Goal: Book appointment/travel/reservation

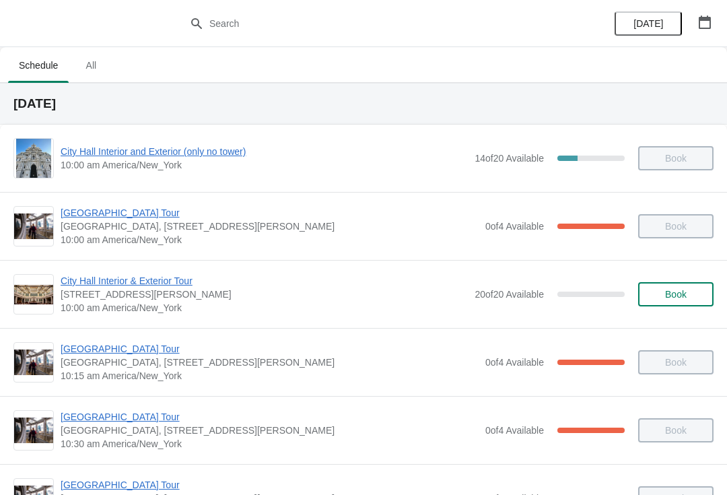
click at [704, 32] on button "button" at bounding box center [705, 22] width 24 height 24
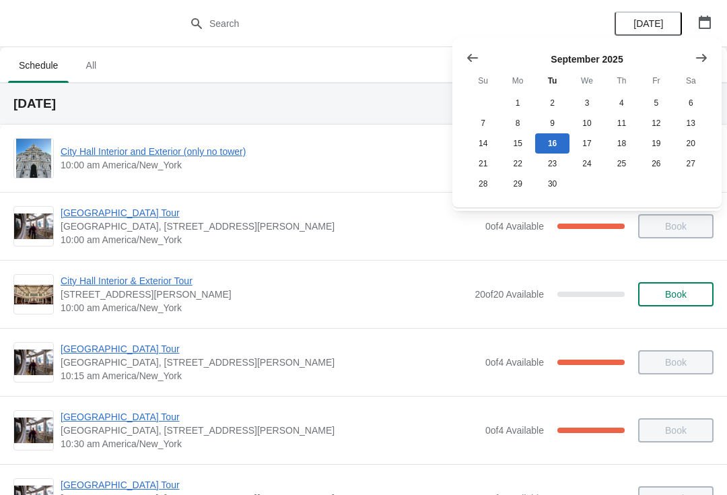
click at [706, 57] on icon "Show next month, October 2025" at bounding box center [701, 57] width 11 height 8
click at [581, 120] on button "8" at bounding box center [587, 123] width 34 height 20
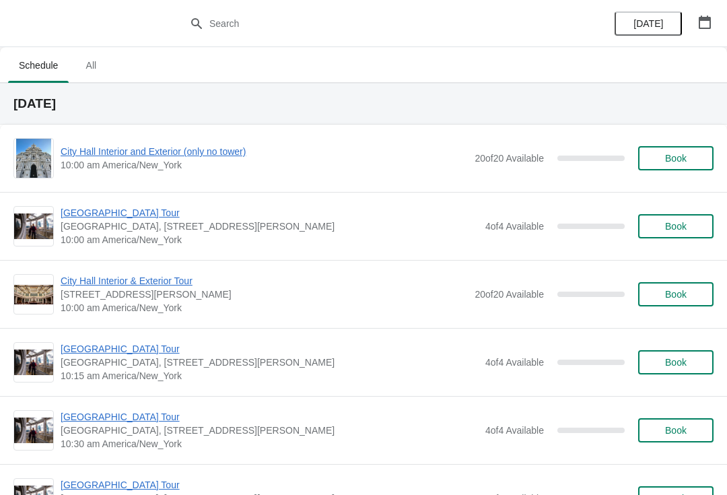
click at [667, 156] on span "Book" at bounding box center [676, 158] width 22 height 11
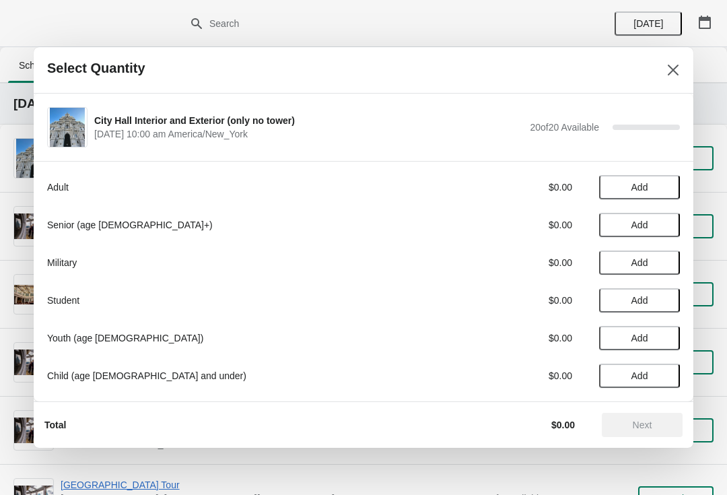
click at [647, 296] on span "Add" at bounding box center [640, 300] width 17 height 11
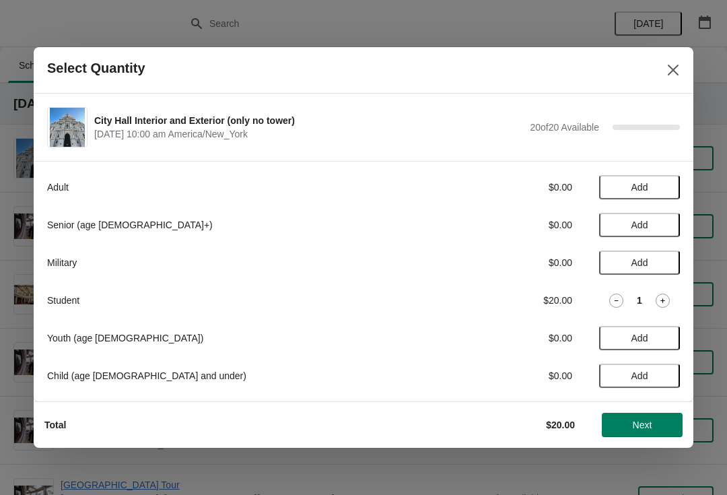
click at [659, 298] on icon at bounding box center [663, 301] width 14 height 14
click at [662, 298] on icon at bounding box center [663, 301] width 14 height 14
click at [662, 299] on icon at bounding box center [663, 301] width 14 height 14
click at [658, 300] on icon at bounding box center [663, 301] width 14 height 14
click at [676, 76] on icon "Close" at bounding box center [673, 69] width 13 height 13
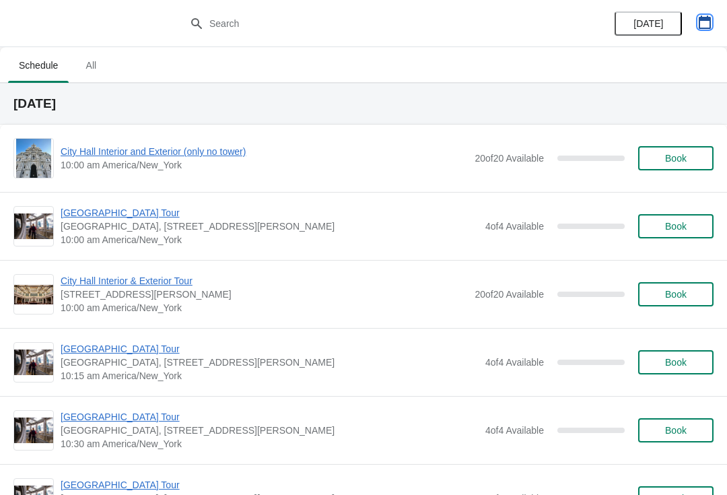
click at [705, 22] on icon "button" at bounding box center [704, 21] width 13 height 13
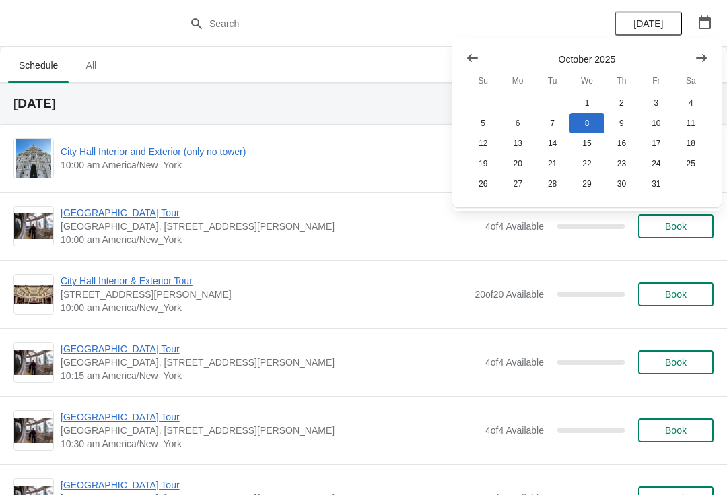
click at [465, 53] on button "Show previous month, September 2025" at bounding box center [473, 58] width 24 height 24
click at [703, 55] on icon "Show next month, October 2025" at bounding box center [701, 57] width 13 height 13
click at [329, 154] on span "City Hall Interior and Exterior (only no tower)" at bounding box center [264, 151] width 407 height 13
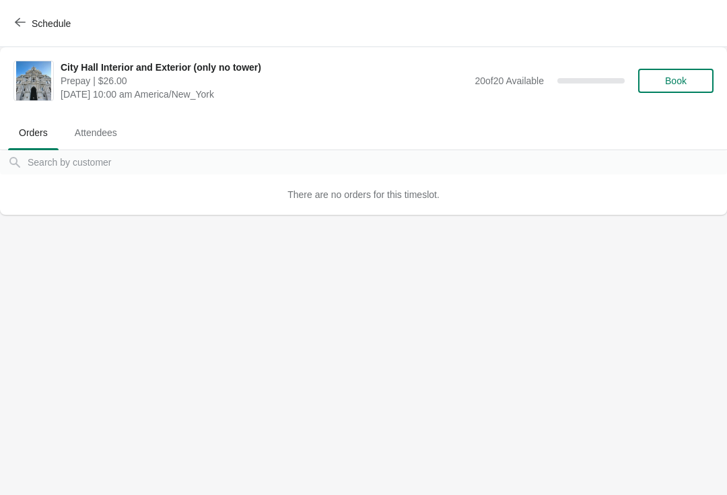
click at [677, 78] on span "Book" at bounding box center [676, 80] width 22 height 11
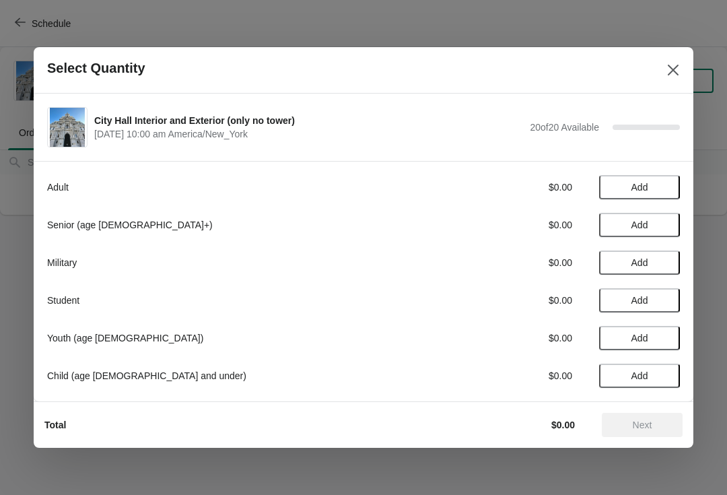
click at [641, 295] on span "Add" at bounding box center [640, 300] width 17 height 11
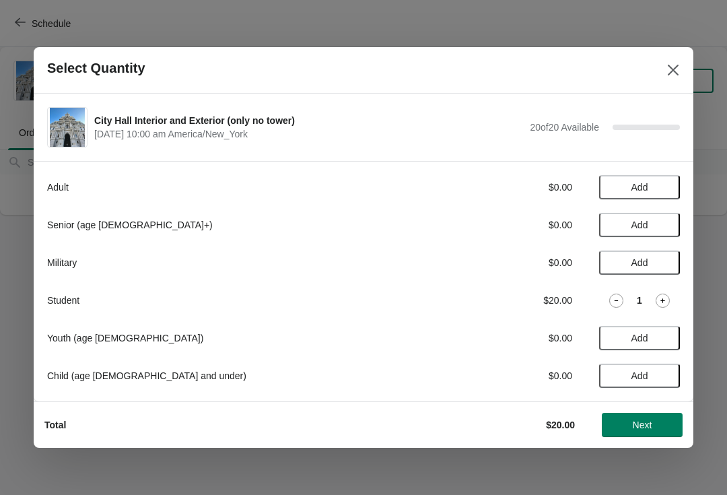
click at [661, 296] on icon at bounding box center [663, 301] width 14 height 14
click at [657, 298] on icon at bounding box center [663, 301] width 14 height 14
click at [615, 303] on icon at bounding box center [617, 301] width 14 height 14
click at [618, 300] on icon at bounding box center [617, 300] width 4 height 1
click at [603, 302] on div "1" at bounding box center [639, 301] width 81 height 14
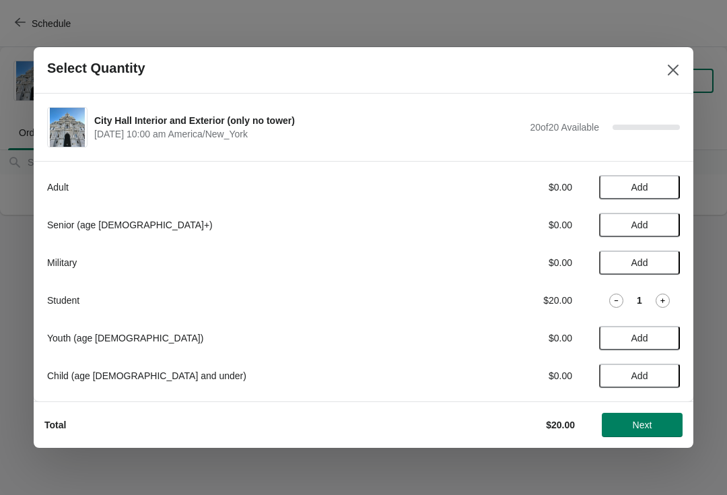
click at [615, 302] on icon at bounding box center [617, 301] width 14 height 14
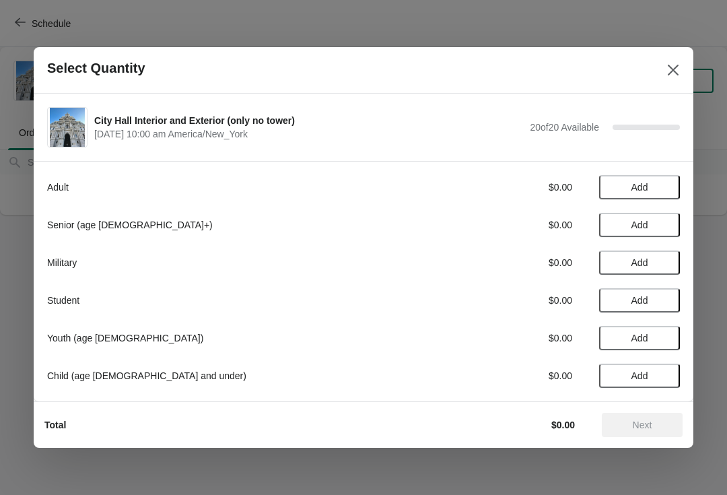
click at [646, 298] on span "Add" at bounding box center [640, 300] width 17 height 11
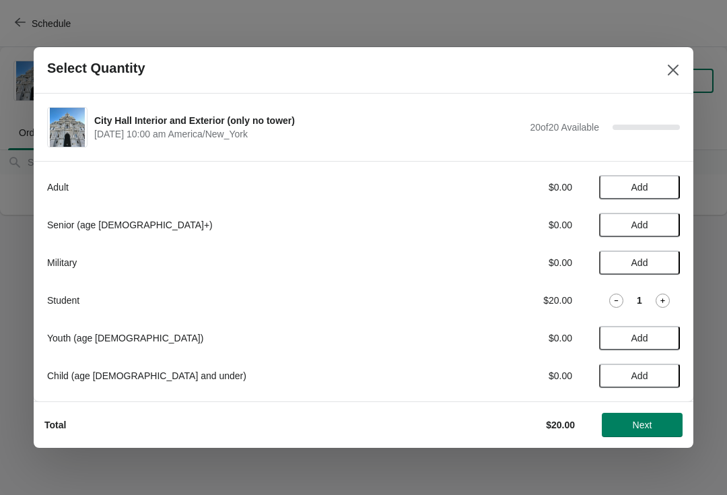
click at [661, 298] on icon at bounding box center [663, 301] width 14 height 14
click at [660, 300] on icon at bounding box center [663, 301] width 14 height 14
click at [644, 426] on span "Next" at bounding box center [643, 425] width 20 height 11
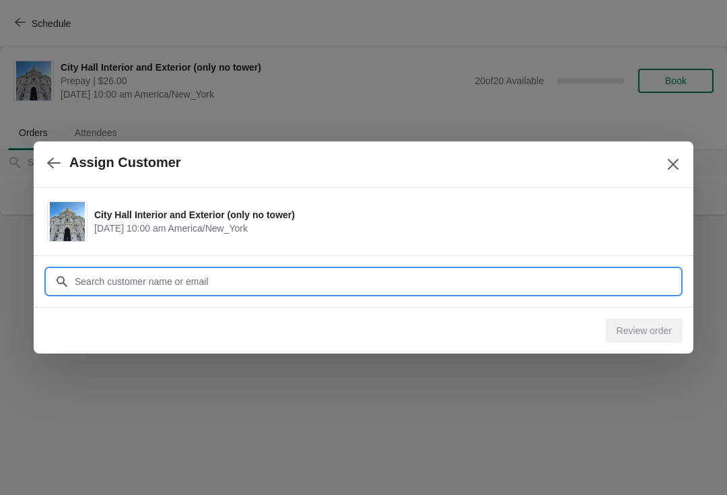
click at [367, 290] on input "Customer" at bounding box center [377, 281] width 606 height 24
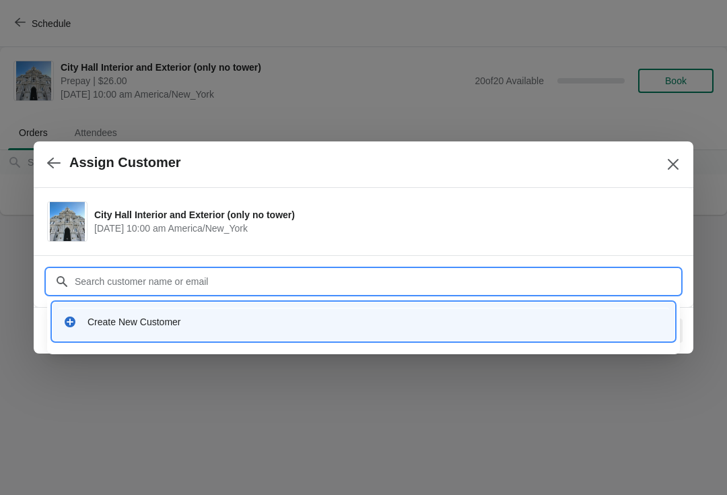
click at [166, 315] on div "Create New Customer" at bounding box center [376, 321] width 577 height 13
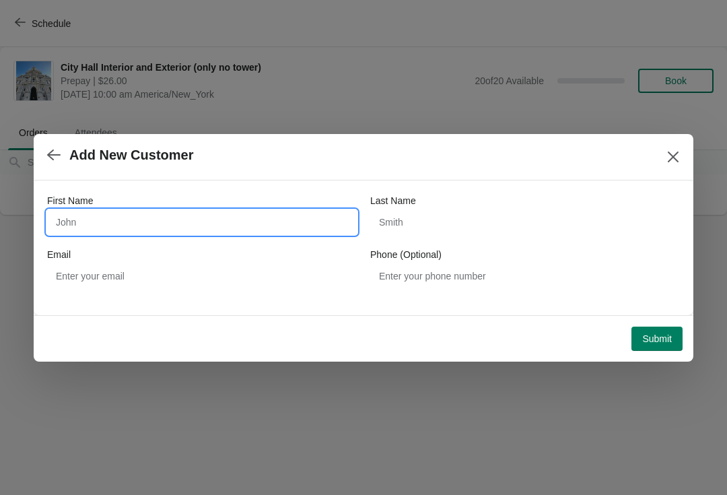
click at [251, 228] on input "First Name" at bounding box center [202, 222] width 310 height 24
type input "Sue-ellen"
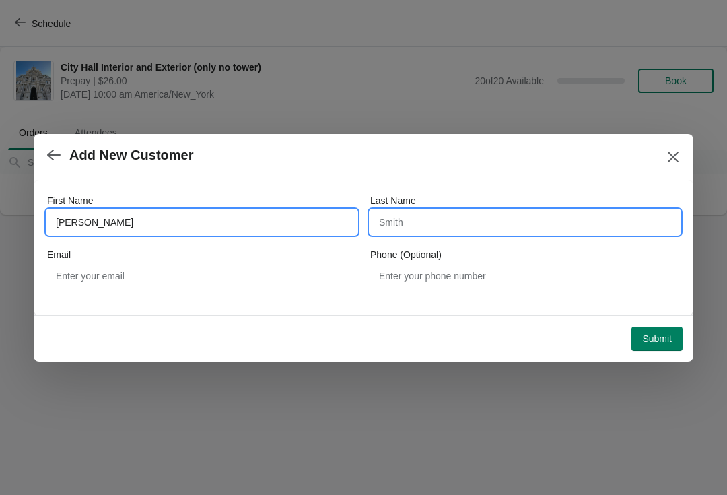
click at [421, 224] on input "Last Name" at bounding box center [525, 222] width 310 height 24
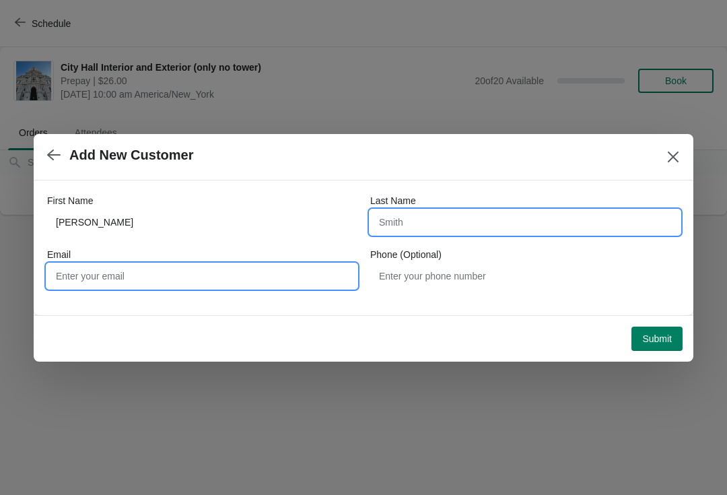
click at [140, 280] on input "Email" at bounding box center [202, 276] width 310 height 24
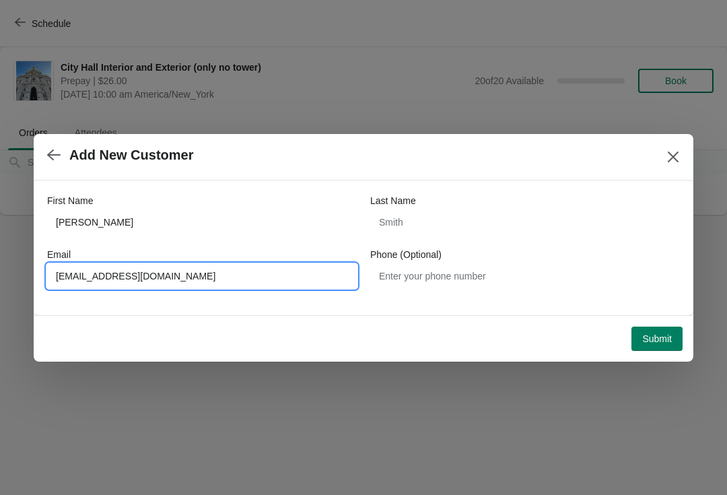
type input "Sueellenlaken@gmail.com"
click at [667, 158] on icon "Close" at bounding box center [673, 156] width 13 height 13
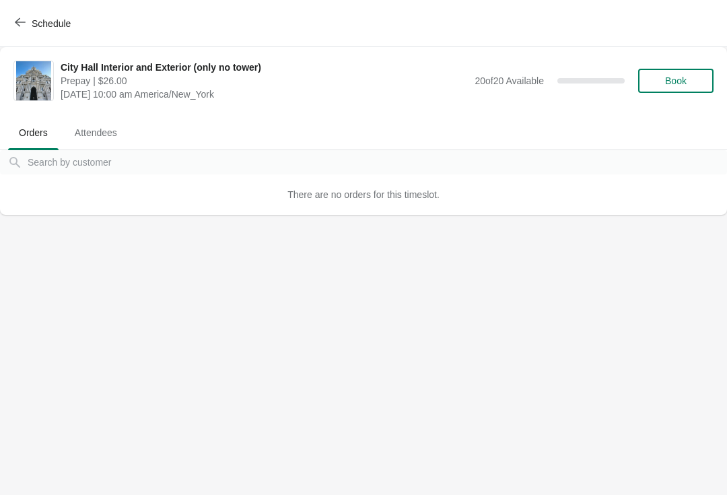
click at [369, 269] on body "Schedule City Hall Interior and Exterior (only no tower) Prepay | $26.00 Wednes…" at bounding box center [363, 247] width 727 height 495
click at [372, 269] on body "Schedule City Hall Interior and Exterior (only no tower) Prepay | $26.00 Wednes…" at bounding box center [363, 247] width 727 height 495
click at [574, 228] on body "Schedule City Hall Interior and Exterior (only no tower) Prepay | $26.00 Wednes…" at bounding box center [362, 247] width 727 height 495
click at [690, 73] on button "Book" at bounding box center [675, 81] width 75 height 24
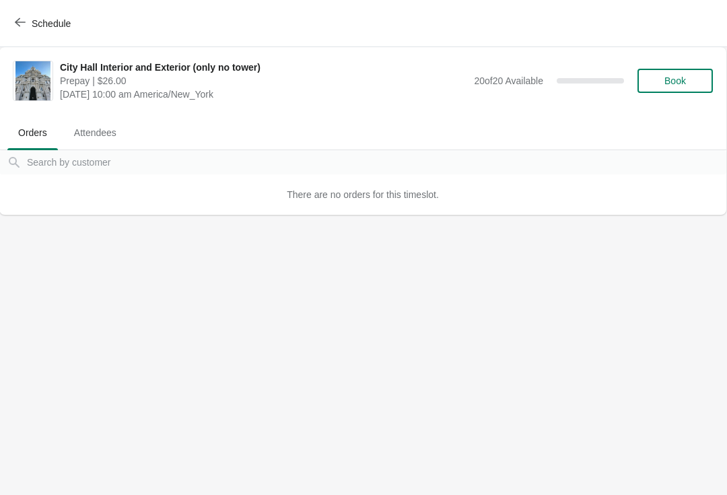
scroll to position [0, 0]
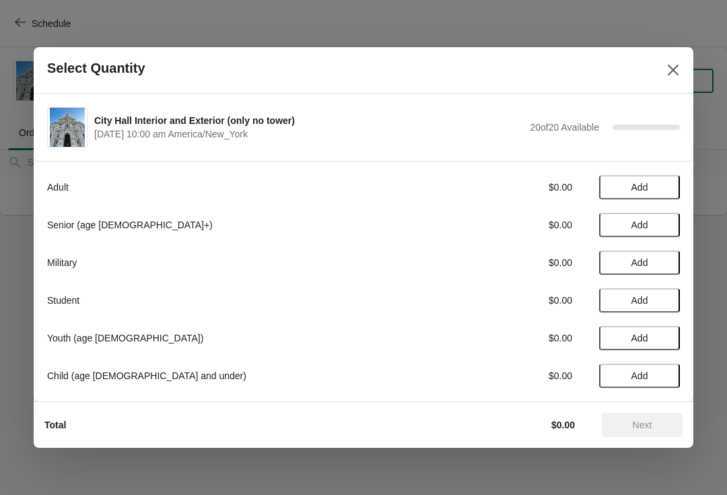
click at [653, 329] on button "Add" at bounding box center [639, 338] width 81 height 24
click at [618, 335] on icon at bounding box center [617, 338] width 14 height 14
click at [646, 371] on span "Add" at bounding box center [640, 375] width 17 height 11
click at [662, 374] on icon at bounding box center [663, 376] width 14 height 14
click at [659, 378] on icon at bounding box center [663, 376] width 14 height 14
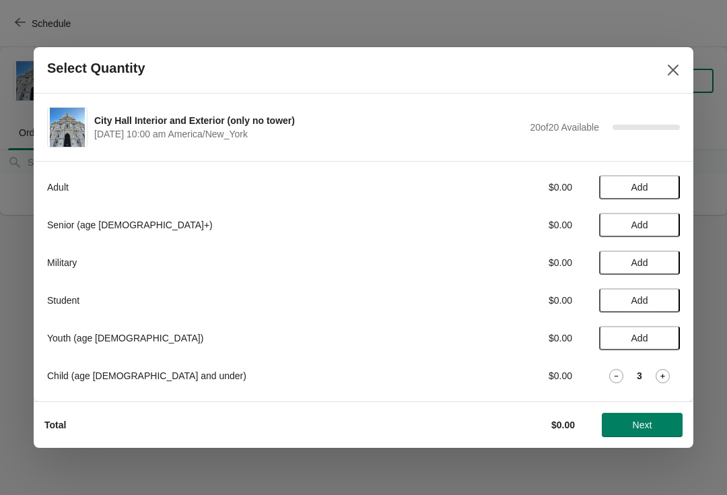
click at [660, 379] on icon at bounding box center [663, 376] width 14 height 14
click at [665, 376] on icon at bounding box center [663, 376] width 5 height 5
click at [663, 376] on icon at bounding box center [663, 376] width 5 height 5
click at [664, 378] on icon at bounding box center [663, 376] width 14 height 14
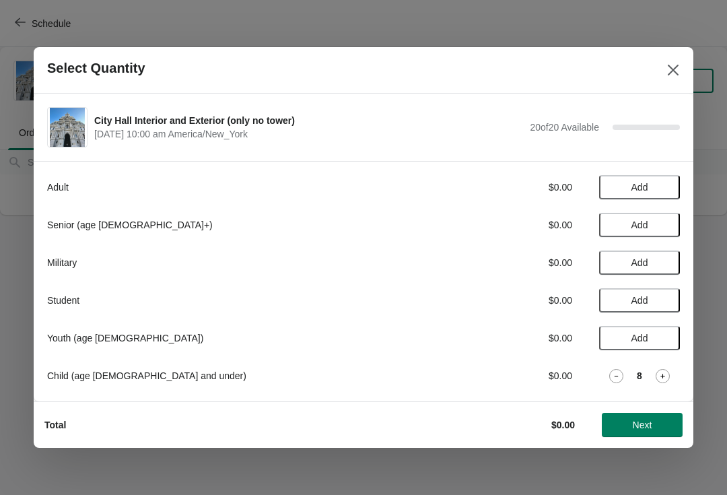
click at [670, 373] on icon at bounding box center [663, 376] width 14 height 14
click at [667, 379] on icon at bounding box center [663, 376] width 14 height 14
click at [665, 375] on icon at bounding box center [663, 376] width 14 height 14
click at [670, 370] on icon at bounding box center [663, 376] width 14 height 14
click at [636, 424] on span "Next" at bounding box center [643, 425] width 20 height 11
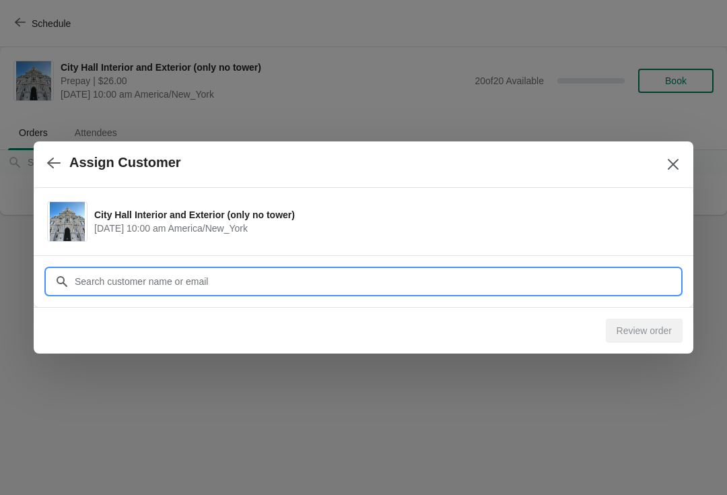
click at [315, 270] on input "Customer" at bounding box center [377, 281] width 606 height 24
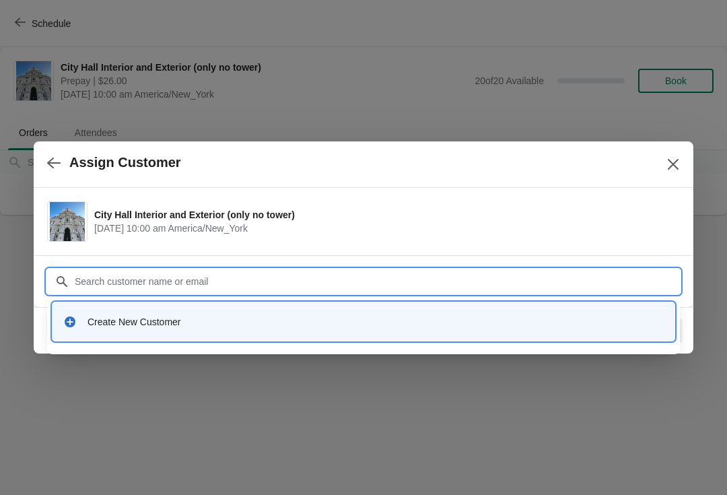
click at [152, 324] on div "Create New Customer" at bounding box center [376, 321] width 577 height 13
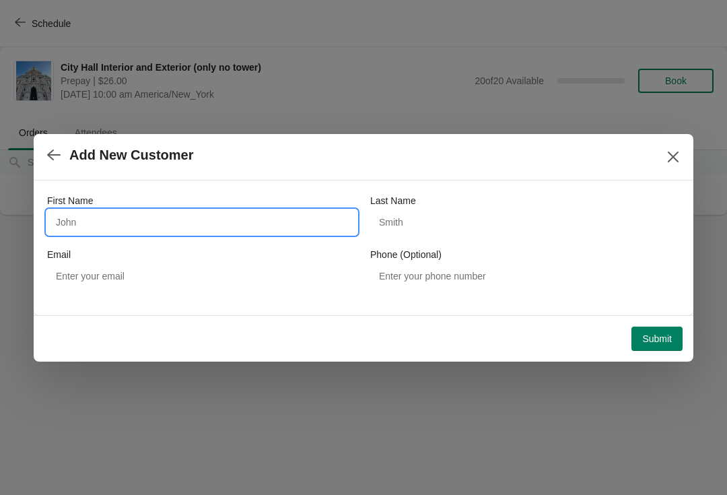
click at [217, 216] on input "First Name" at bounding box center [202, 222] width 310 height 24
type input "Sue-ellen"
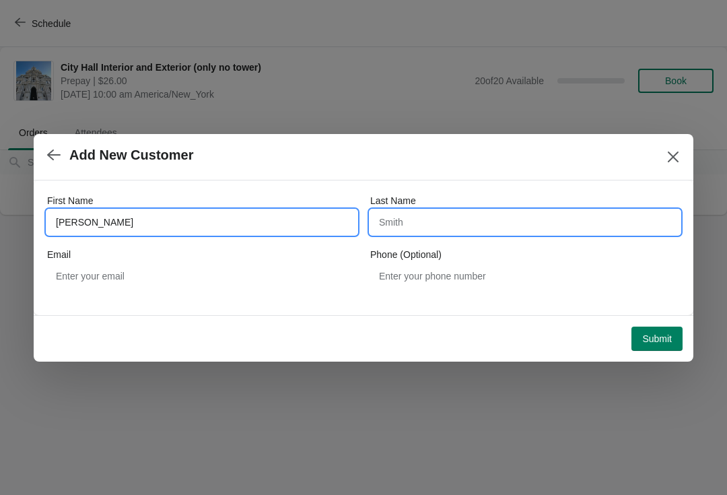
click at [463, 218] on input "Last Name" at bounding box center [525, 222] width 310 height 24
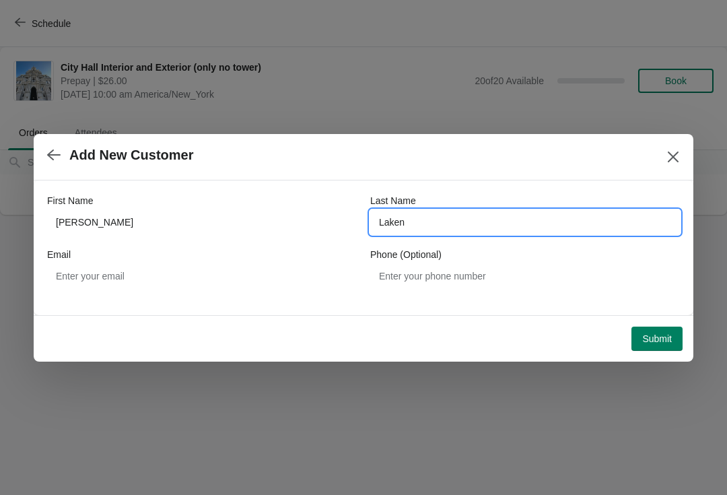
type input "Laken"
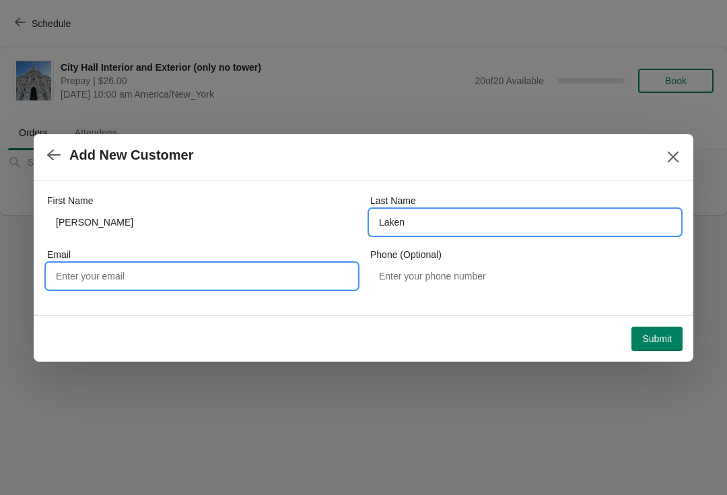
click at [165, 280] on input "Email" at bounding box center [202, 276] width 310 height 24
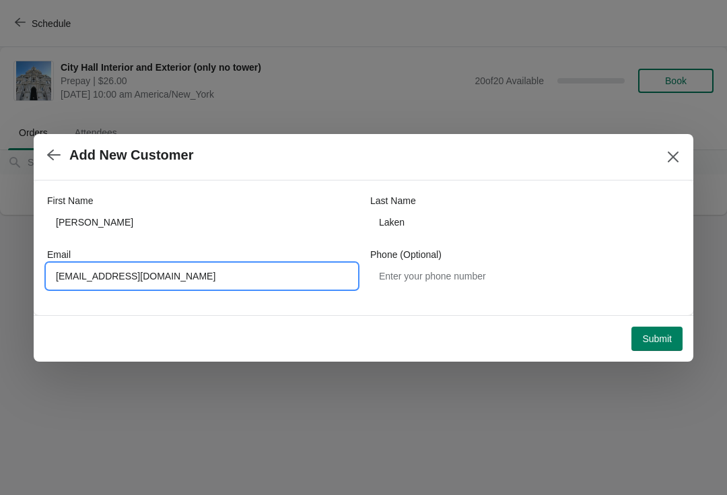
type input "Sueellenlaken@gmail.com"
click at [655, 341] on span "Submit" at bounding box center [658, 338] width 30 height 11
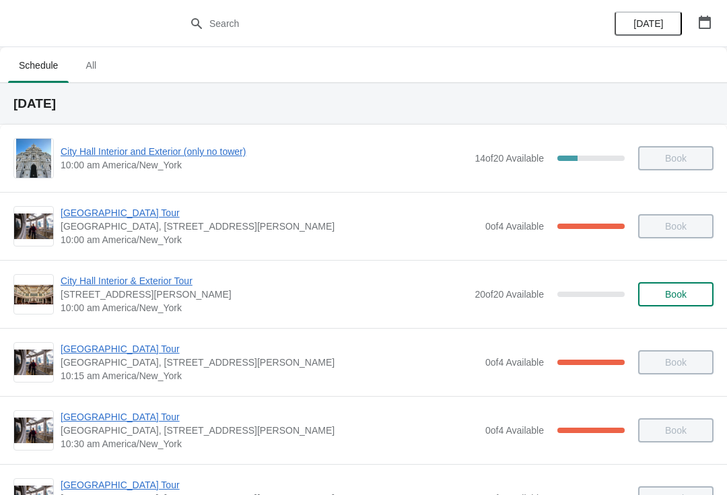
click at [707, 30] on button "button" at bounding box center [705, 22] width 24 height 24
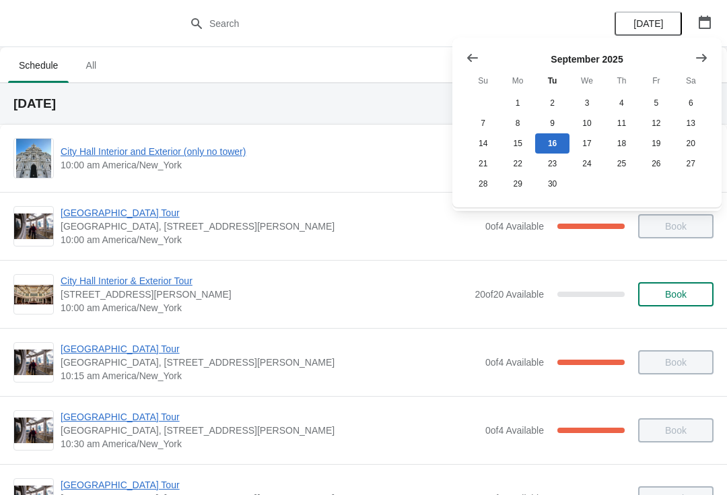
click at [705, 55] on icon "Show next month, October 2025" at bounding box center [701, 57] width 13 height 13
click at [701, 46] on button "Show next month, November 2025" at bounding box center [702, 58] width 24 height 24
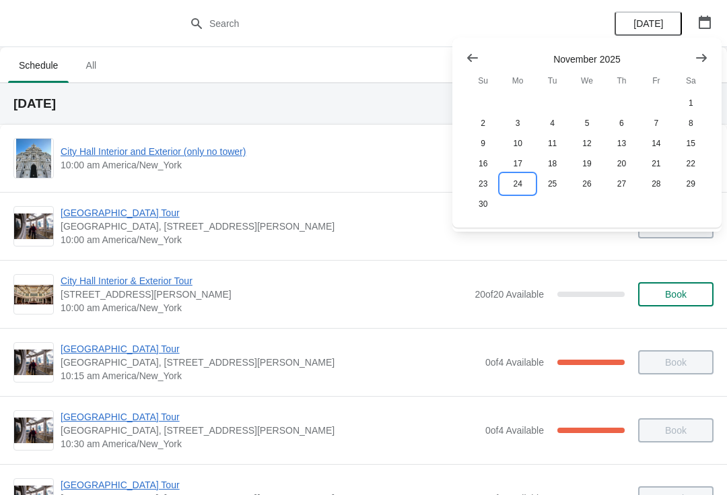
click at [520, 181] on button "24" at bounding box center [517, 184] width 34 height 20
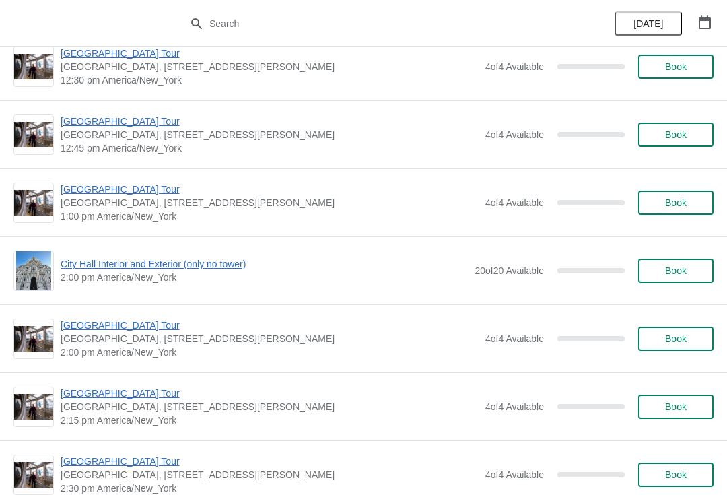
scroll to position [841, 0]
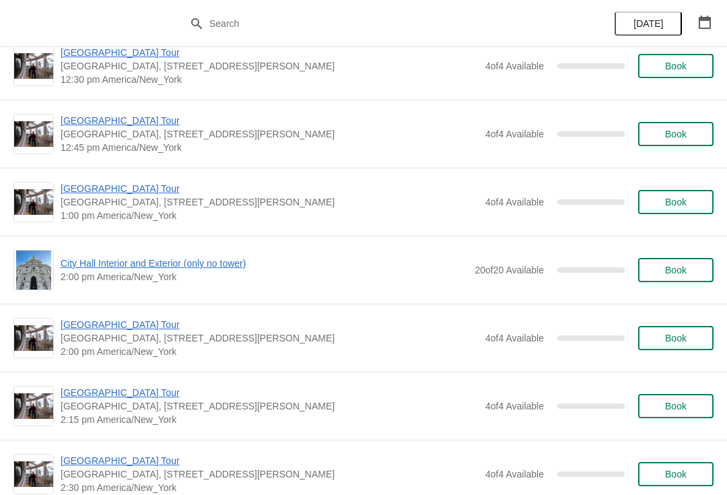
click at [688, 267] on span "Book" at bounding box center [676, 270] width 51 height 11
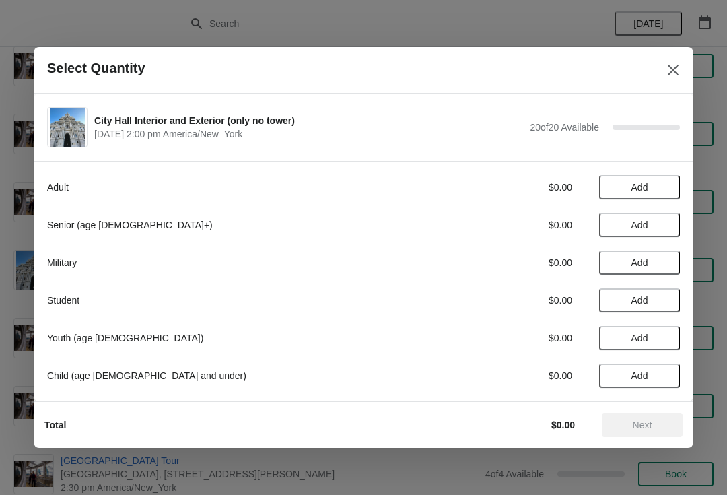
click at [653, 368] on button "Add" at bounding box center [639, 376] width 81 height 24
click at [661, 374] on icon at bounding box center [663, 376] width 14 height 14
click at [667, 381] on icon at bounding box center [663, 376] width 14 height 14
click at [657, 381] on icon at bounding box center [663, 376] width 14 height 14
click at [667, 381] on icon at bounding box center [663, 376] width 14 height 14
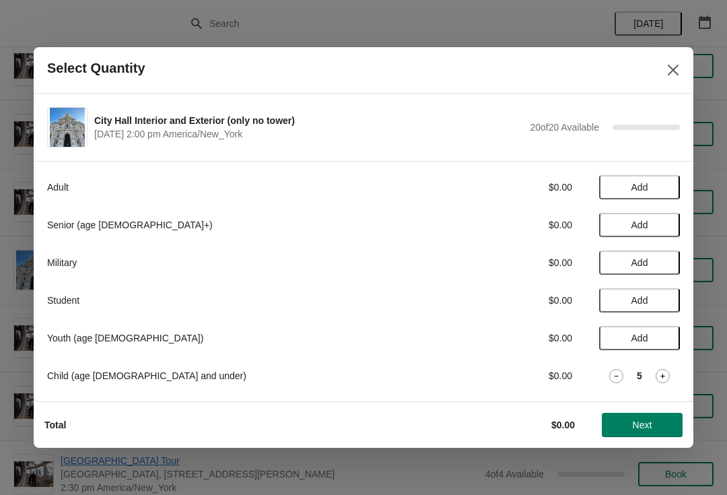
click at [665, 379] on icon at bounding box center [663, 376] width 14 height 14
click at [665, 377] on icon at bounding box center [663, 376] width 14 height 14
click at [667, 374] on icon at bounding box center [663, 376] width 14 height 14
click at [667, 371] on icon at bounding box center [663, 376] width 14 height 14
click at [665, 373] on icon at bounding box center [663, 376] width 14 height 14
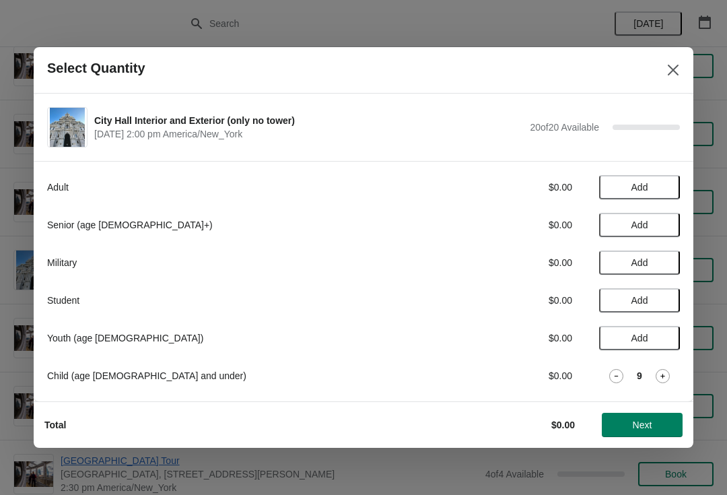
click at [659, 374] on icon at bounding box center [663, 376] width 14 height 14
click at [660, 371] on icon at bounding box center [663, 376] width 14 height 14
click at [659, 370] on icon at bounding box center [663, 376] width 14 height 14
click at [662, 370] on icon at bounding box center [663, 376] width 14 height 14
click at [659, 371] on icon at bounding box center [663, 376] width 14 height 14
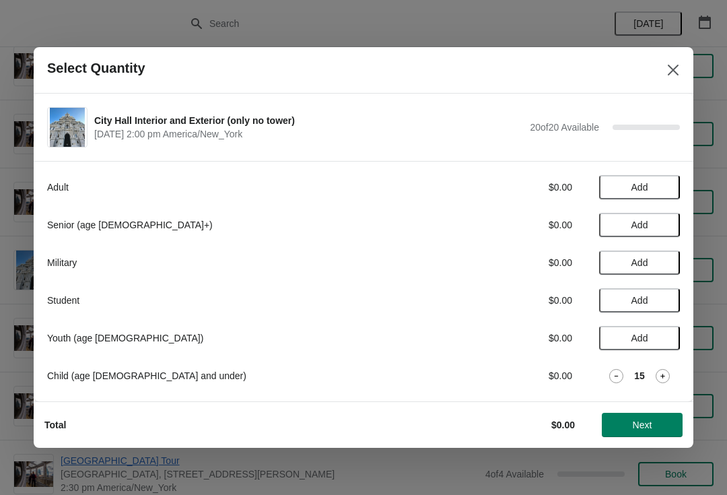
click at [658, 372] on icon at bounding box center [663, 376] width 14 height 14
click at [660, 372] on icon at bounding box center [663, 376] width 14 height 14
click at [661, 373] on icon at bounding box center [663, 376] width 14 height 14
click at [659, 374] on icon at bounding box center [663, 376] width 14 height 14
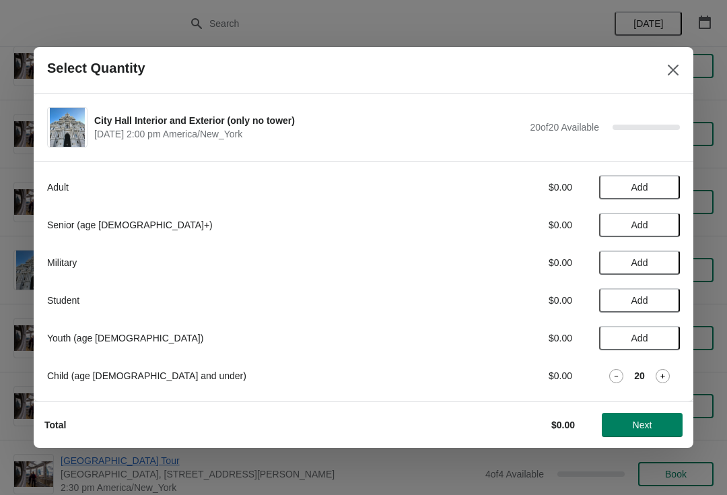
click at [660, 372] on icon at bounding box center [663, 376] width 14 height 14
click at [659, 374] on icon at bounding box center [663, 376] width 14 height 14
click at [663, 373] on icon at bounding box center [663, 376] width 14 height 14
click at [613, 374] on icon at bounding box center [617, 376] width 14 height 14
click at [613, 372] on icon at bounding box center [617, 376] width 14 height 14
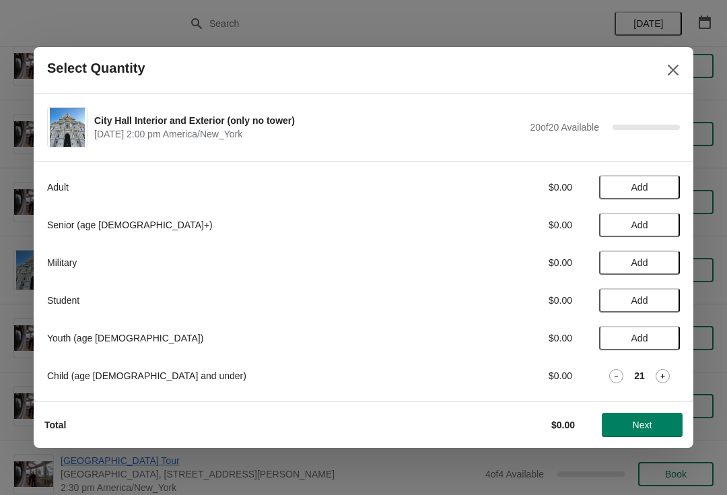
click at [613, 371] on icon at bounding box center [617, 376] width 14 height 14
click at [665, 75] on button "Close" at bounding box center [673, 70] width 24 height 24
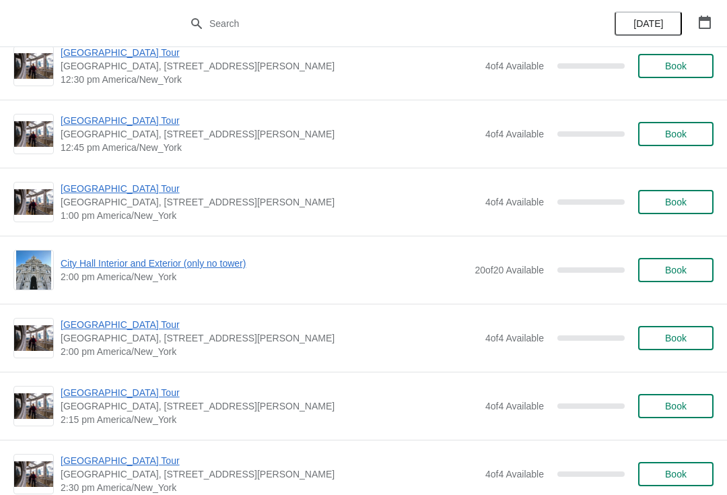
click at [703, 16] on icon "button" at bounding box center [704, 21] width 13 height 13
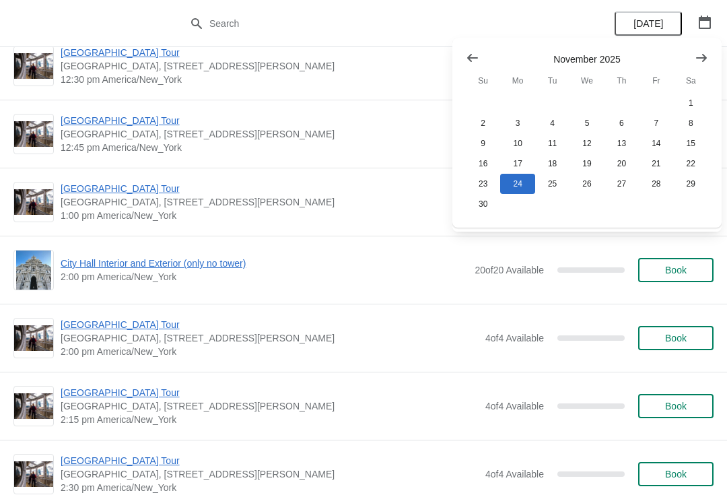
click at [700, 61] on icon "Show next month, December 2025" at bounding box center [701, 57] width 13 height 13
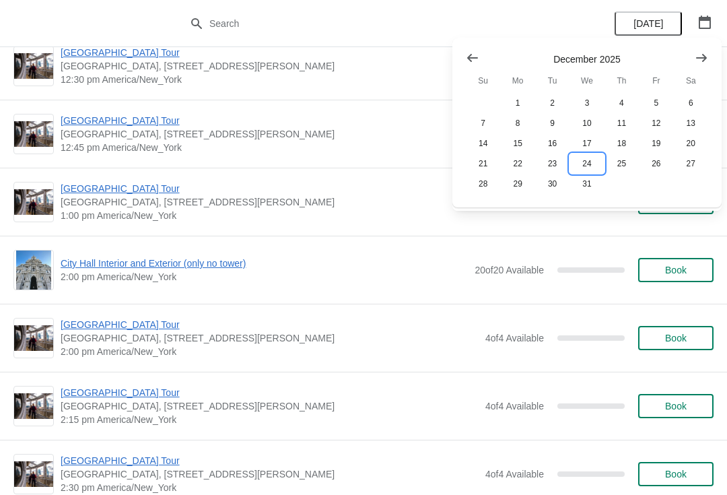
click at [586, 164] on button "24" at bounding box center [587, 164] width 34 height 20
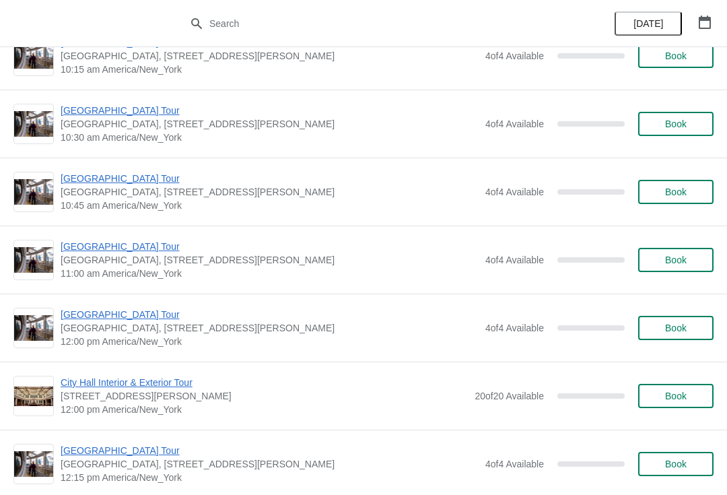
scroll to position [220, 0]
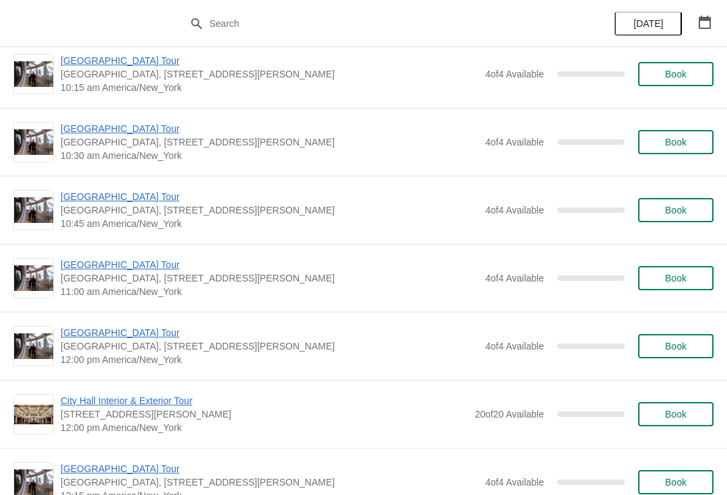
click at [705, 21] on icon "button" at bounding box center [704, 21] width 13 height 13
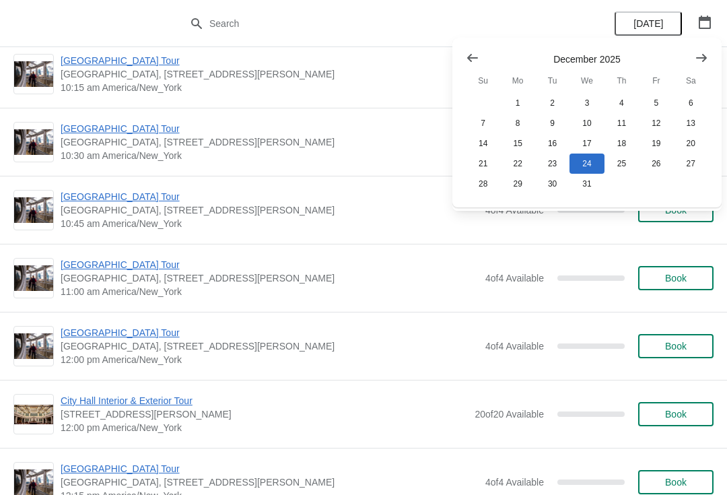
click at [473, 53] on icon "Show previous month, November 2025" at bounding box center [472, 57] width 13 height 13
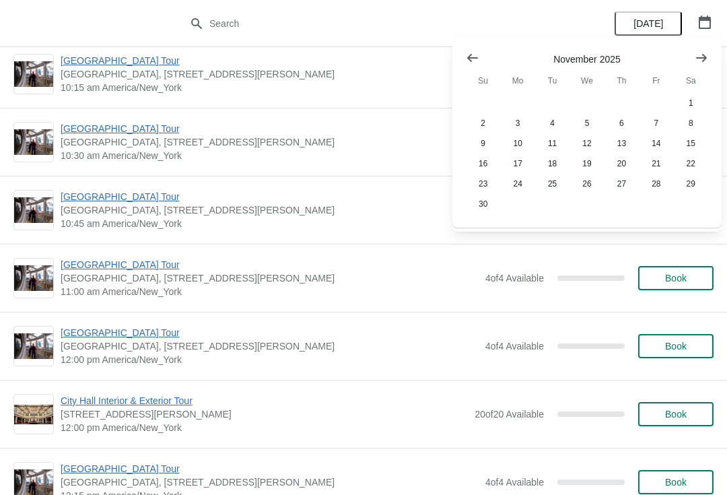
click at [471, 53] on icon "Show previous month, October 2025" at bounding box center [472, 57] width 13 height 13
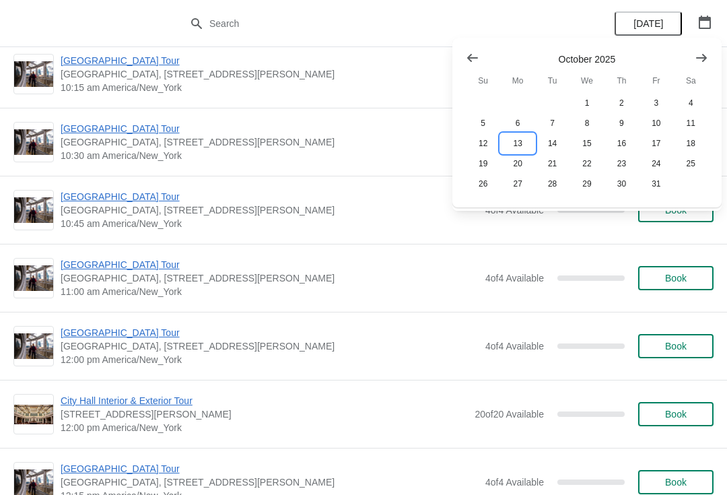
click at [519, 143] on button "13" at bounding box center [517, 143] width 34 height 20
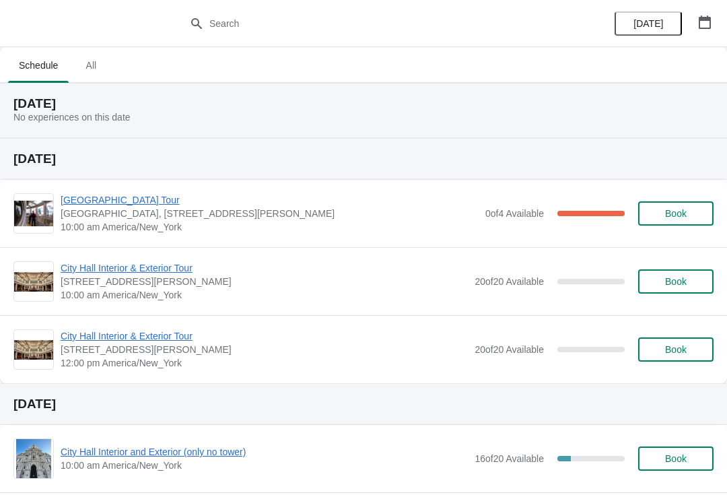
click at [707, 17] on icon "button" at bounding box center [705, 21] width 12 height 13
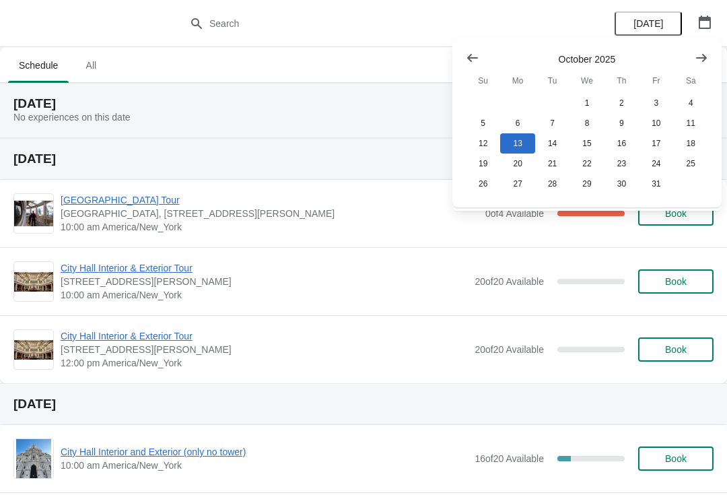
click at [694, 62] on button "Show next month, November 2025" at bounding box center [702, 58] width 24 height 24
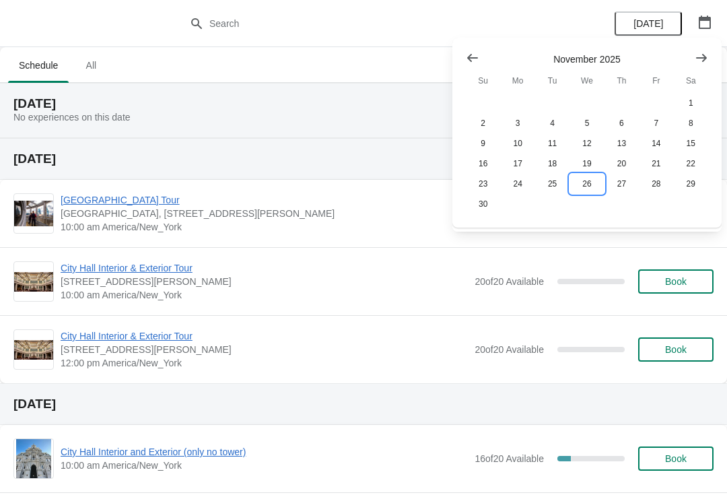
click at [582, 193] on button "26" at bounding box center [587, 184] width 34 height 20
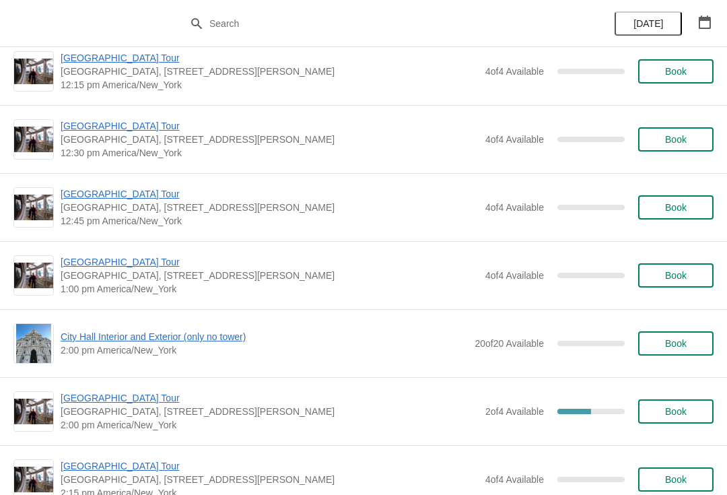
scroll to position [773, 0]
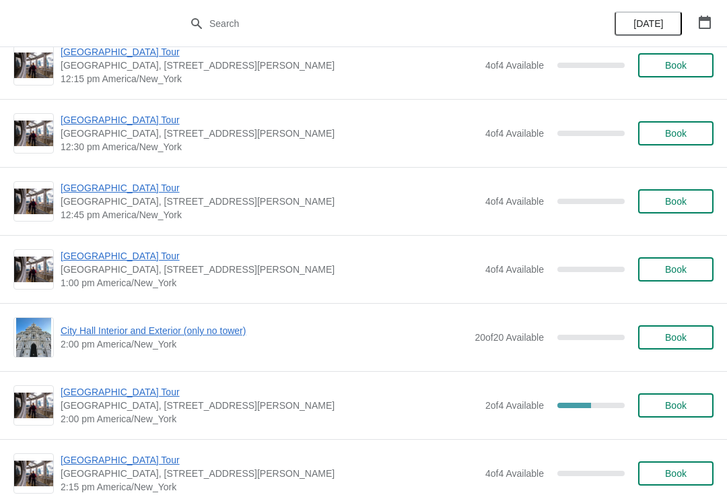
click at [677, 341] on span "Book" at bounding box center [676, 337] width 22 height 11
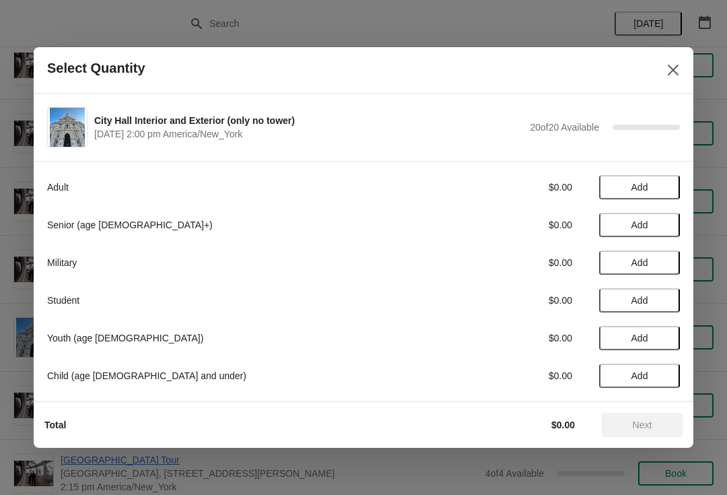
click at [641, 379] on span "Add" at bounding box center [640, 375] width 17 height 11
click at [665, 377] on icon at bounding box center [663, 376] width 14 height 14
click at [668, 376] on icon at bounding box center [663, 376] width 14 height 14
click at [663, 376] on icon at bounding box center [663, 376] width 5 height 5
click at [657, 376] on icon at bounding box center [663, 376] width 14 height 14
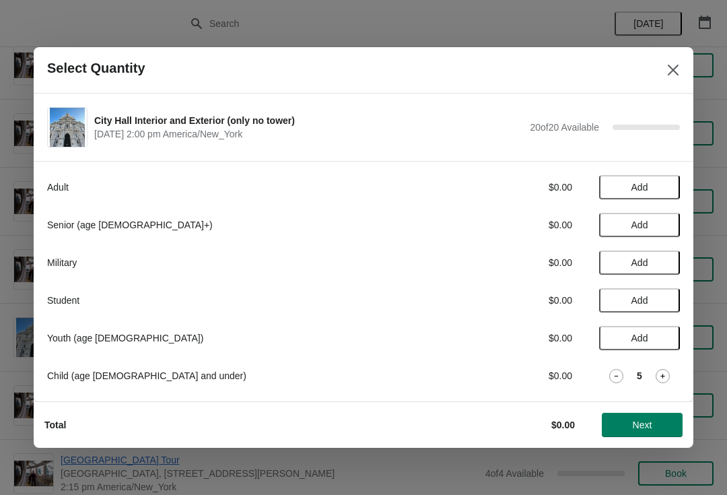
click at [659, 374] on icon at bounding box center [663, 376] width 14 height 14
click at [664, 371] on icon at bounding box center [663, 376] width 14 height 14
click at [667, 369] on icon at bounding box center [663, 376] width 14 height 14
click at [665, 370] on icon at bounding box center [663, 376] width 14 height 14
click at [662, 372] on icon at bounding box center [663, 376] width 14 height 14
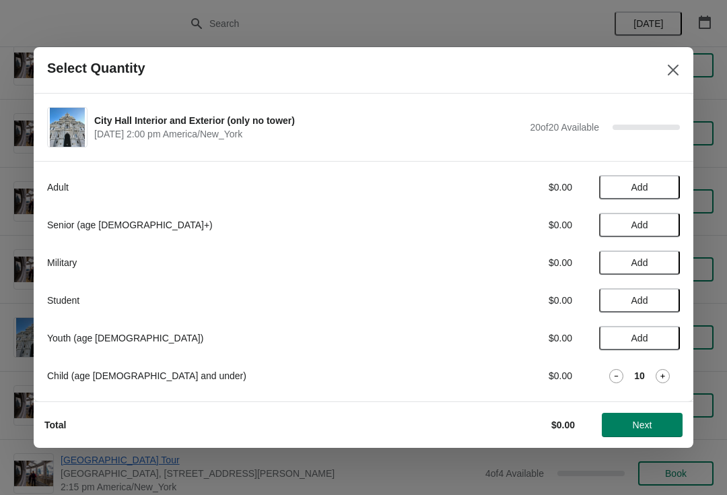
click at [683, 62] on button "Close" at bounding box center [673, 70] width 24 height 24
